Goal: Information Seeking & Learning: Learn about a topic

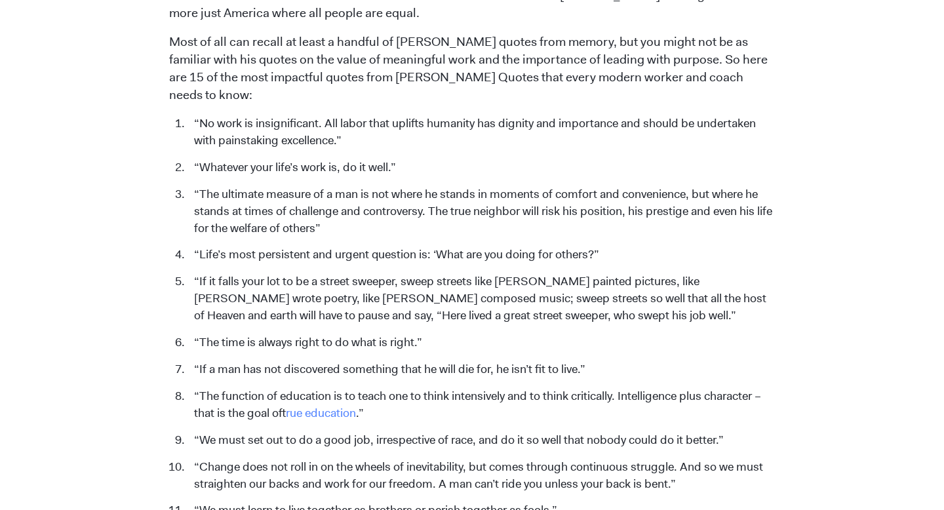
scroll to position [561, 0]
click at [273, 334] on li "“The time is always right to do what is right.”" at bounding box center [482, 342] width 588 height 17
copy ol "“The time is always right to do what is right.”"
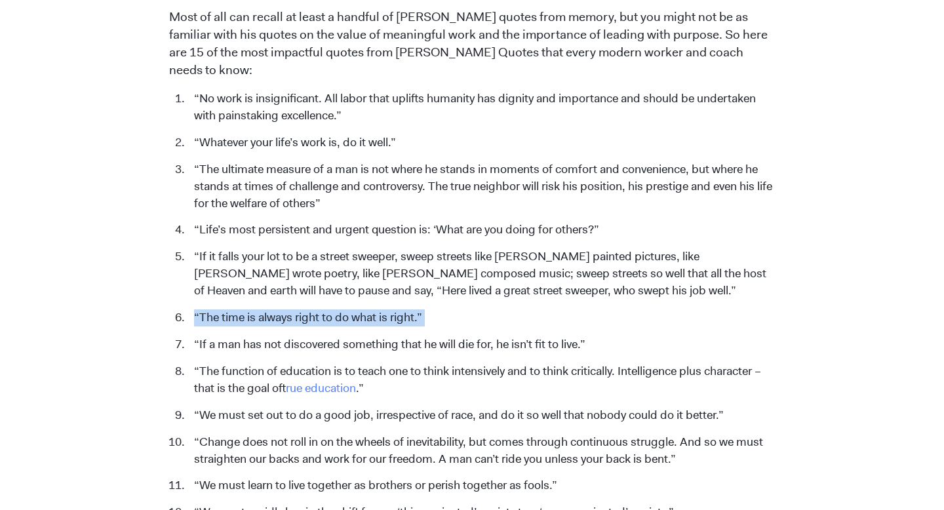
scroll to position [589, 0]
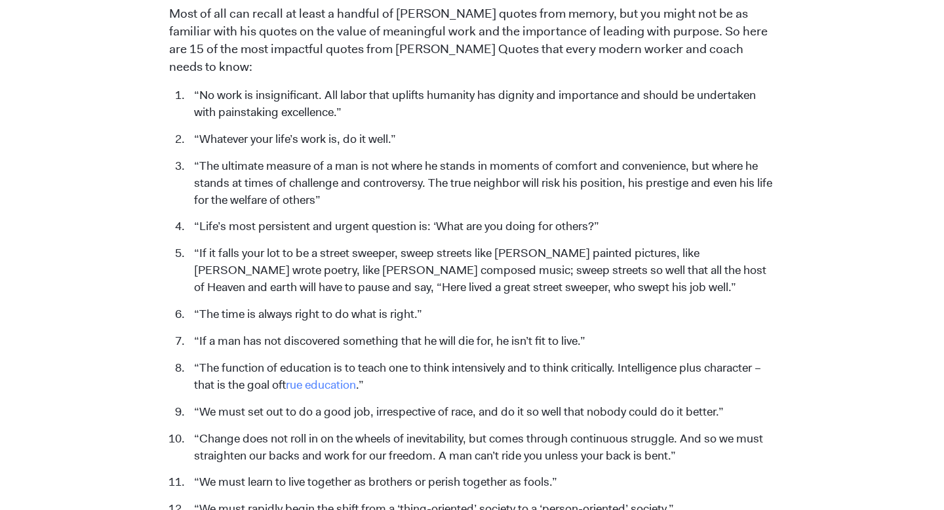
click at [288, 333] on li "“If a man has not discovered something that he will die for, he isn’t fit to li…" at bounding box center [482, 341] width 588 height 17
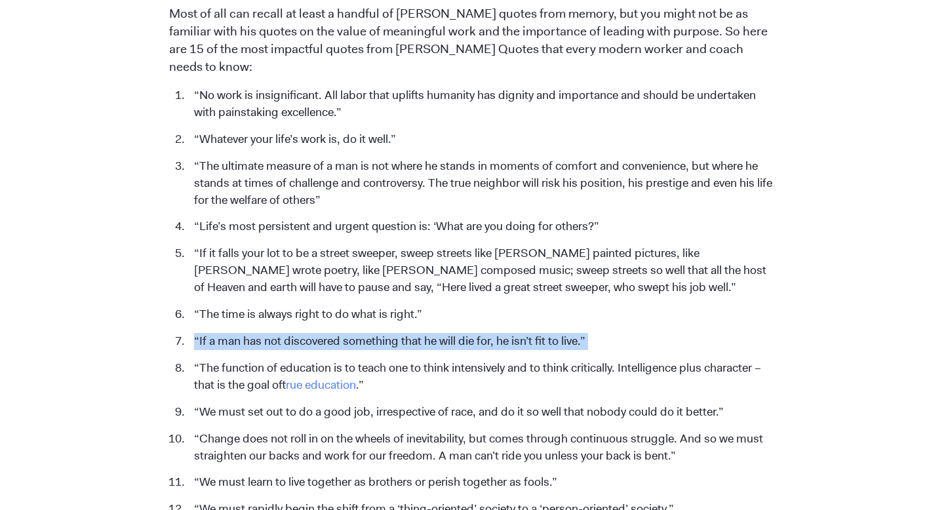
click at [288, 333] on li "“If a man has not discovered something that he will die for, he isn’t fit to li…" at bounding box center [482, 341] width 588 height 17
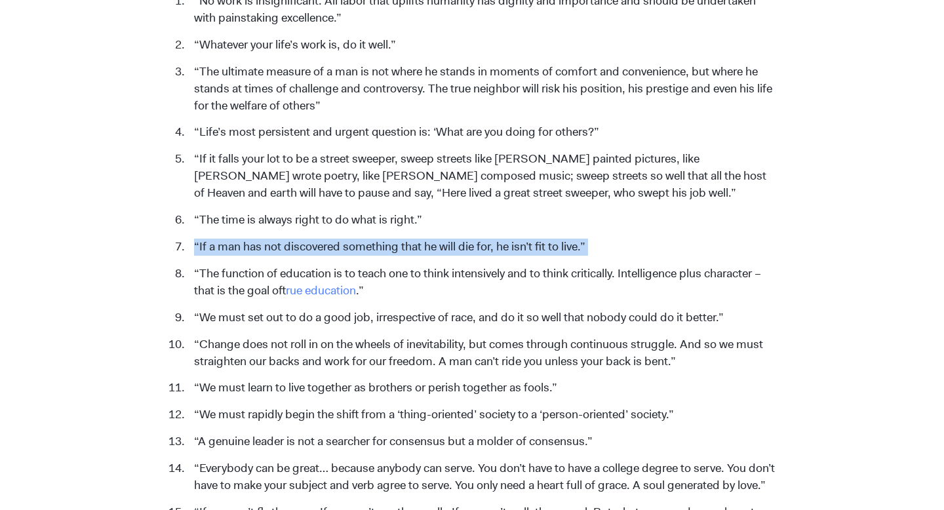
scroll to position [690, 0]
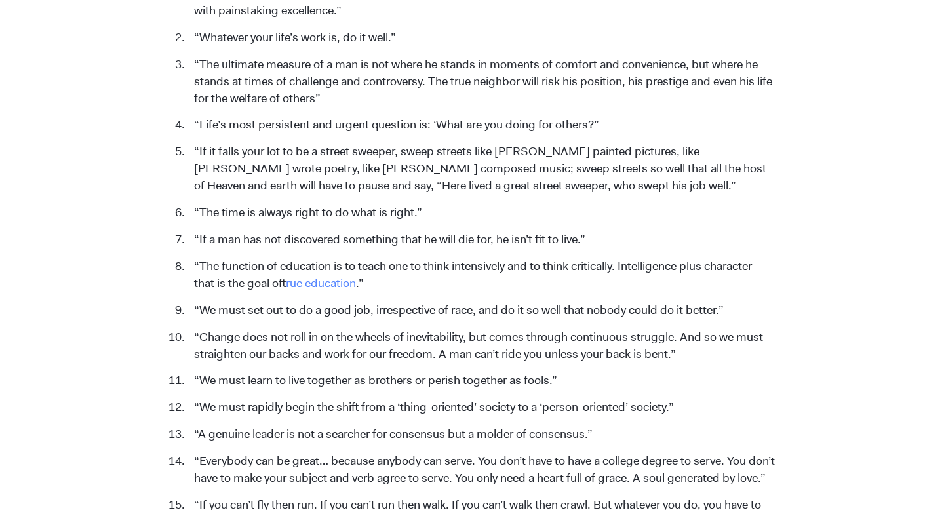
click at [268, 372] on li "“We must learn to live together as brothers or perish together as fools.”" at bounding box center [482, 380] width 588 height 17
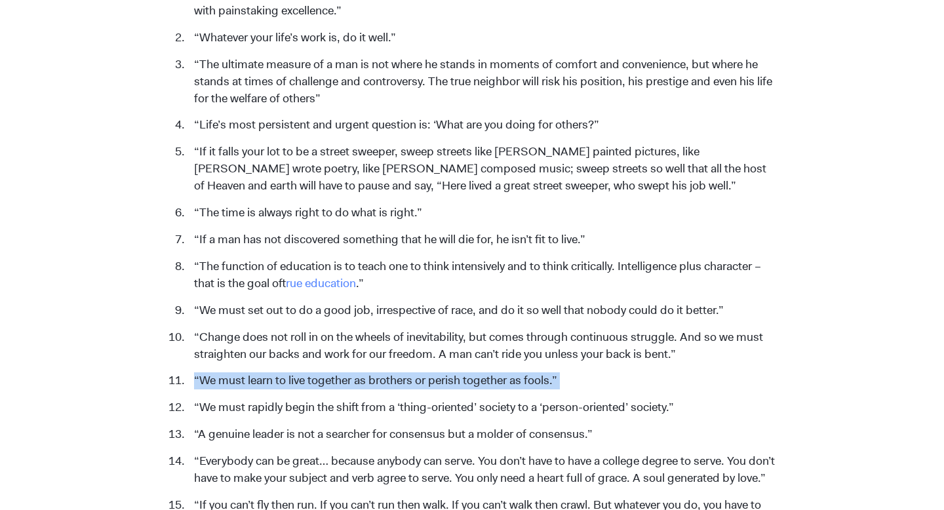
click at [268, 372] on li "“We must learn to live together as brothers or perish together as fools.”" at bounding box center [482, 380] width 588 height 17
copy ol "“We must learn to live together as brothers or perish together as fools.”"
